Goal: Transaction & Acquisition: Purchase product/service

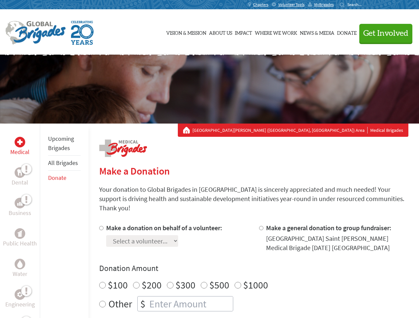
click at [366, 5] on div "Search for:" at bounding box center [352, 4] width 27 height 5
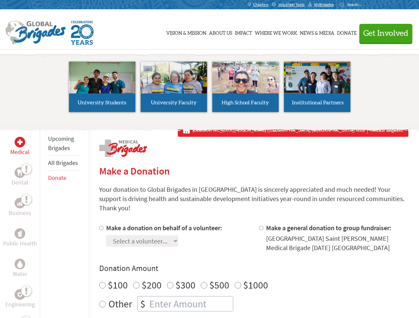
click at [383, 33] on span "Get Involved" at bounding box center [385, 34] width 45 height 8
click at [210, 89] on li "High School Faculty" at bounding box center [246, 86] width 72 height 61
click at [44, 221] on div "Upcoming Brigades All Brigades Donate" at bounding box center [64, 283] width 49 height 318
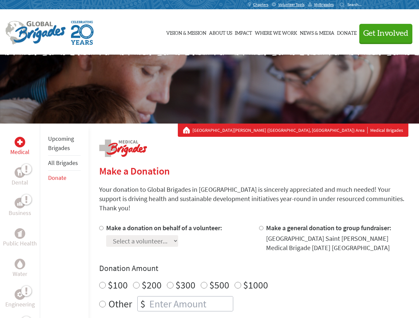
click at [253, 266] on div "Donation Amount $100 $200 $300 $500 $1000 Other $" at bounding box center [253, 287] width 309 height 48
click at [100, 226] on input "Make a donation on behalf of a volunteer:" at bounding box center [101, 228] width 4 height 4
radio input "true"
click at [261, 226] on input "Make a general donation to group fundraiser:" at bounding box center [261, 228] width 4 height 4
radio input "true"
